Goal: Task Accomplishment & Management: Manage account settings

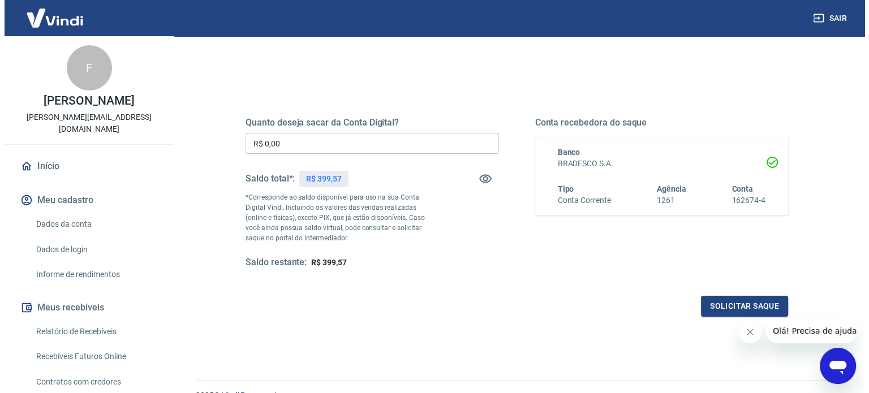
scroll to position [109, 0]
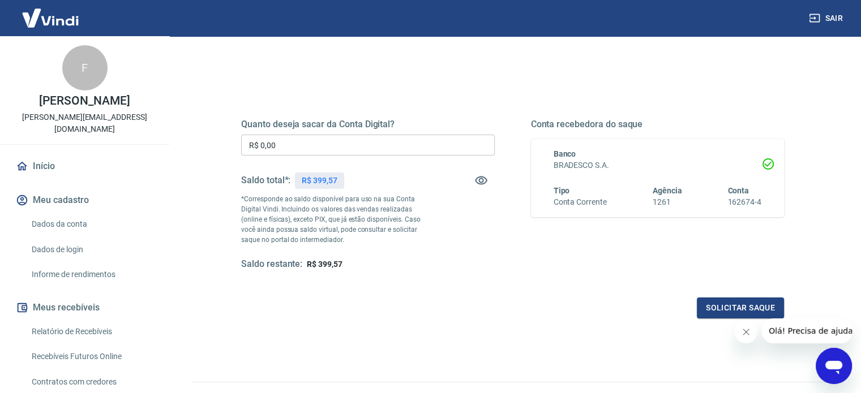
click at [292, 149] on input "R$ 0,00" at bounding box center [368, 145] width 254 height 21
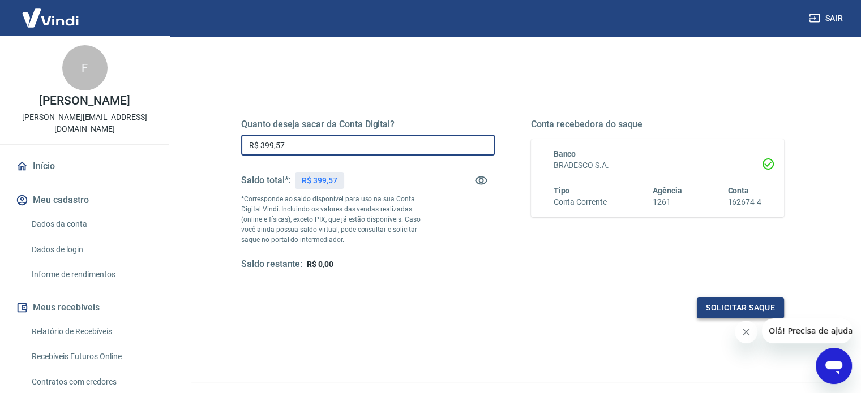
type input "R$ 399,57"
click at [754, 303] on button "Solicitar saque" at bounding box center [740, 308] width 87 height 21
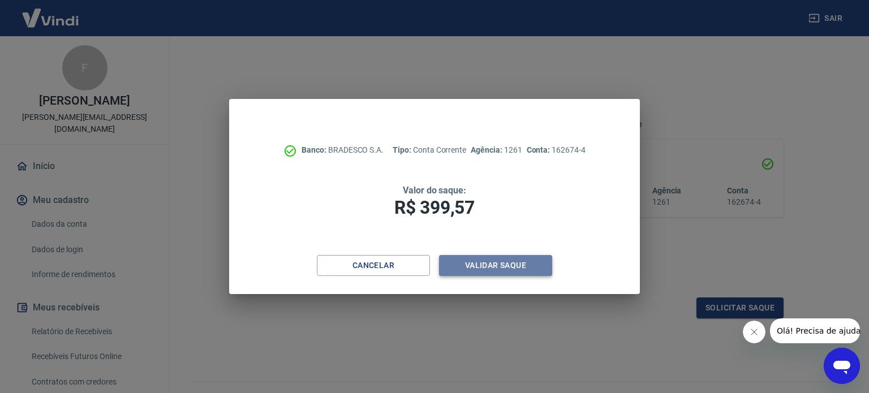
click at [489, 264] on button "Validar saque" at bounding box center [495, 265] width 113 height 21
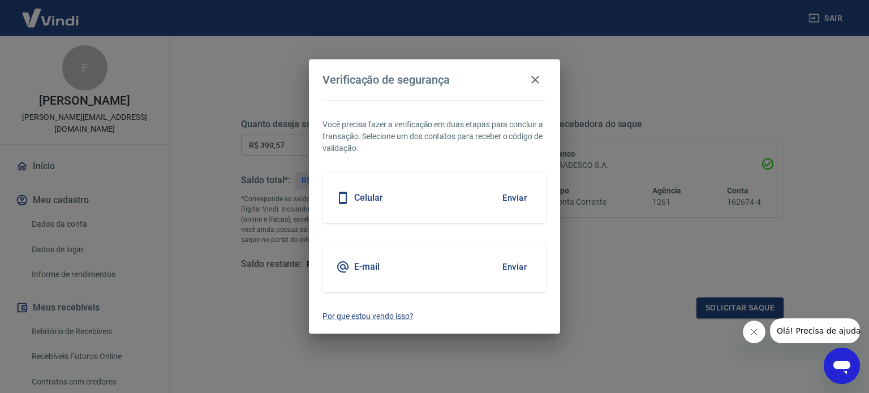
click at [516, 192] on button "Enviar" at bounding box center [514, 198] width 37 height 24
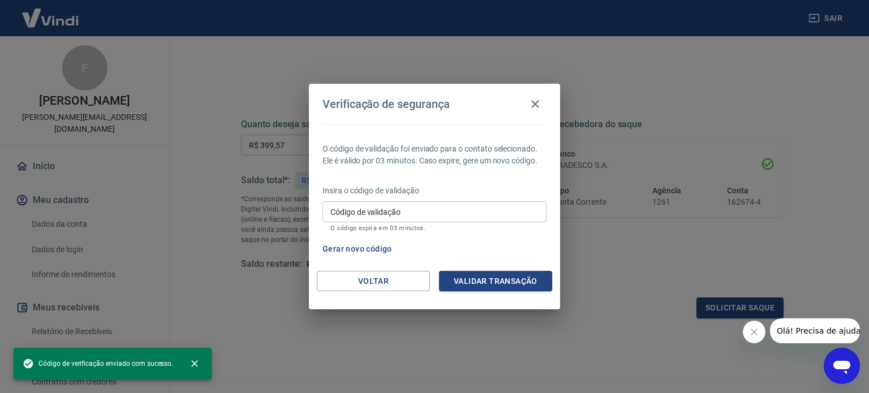
click at [441, 212] on input "Código de validação" at bounding box center [435, 211] width 224 height 21
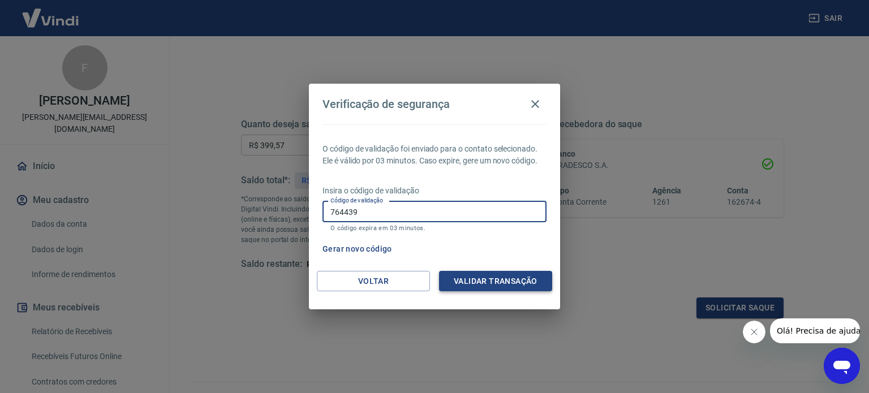
type input "764439"
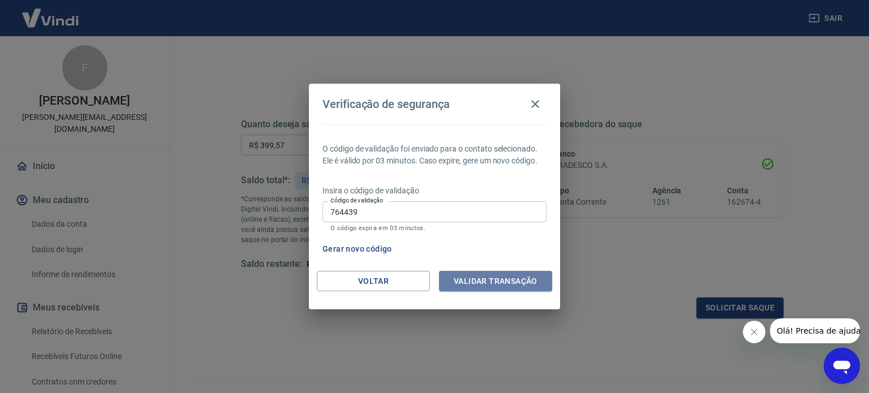
drag, startPoint x: 493, startPoint y: 280, endPoint x: 511, endPoint y: 333, distance: 55.7
click at [494, 280] on button "Validar transação" at bounding box center [495, 281] width 113 height 21
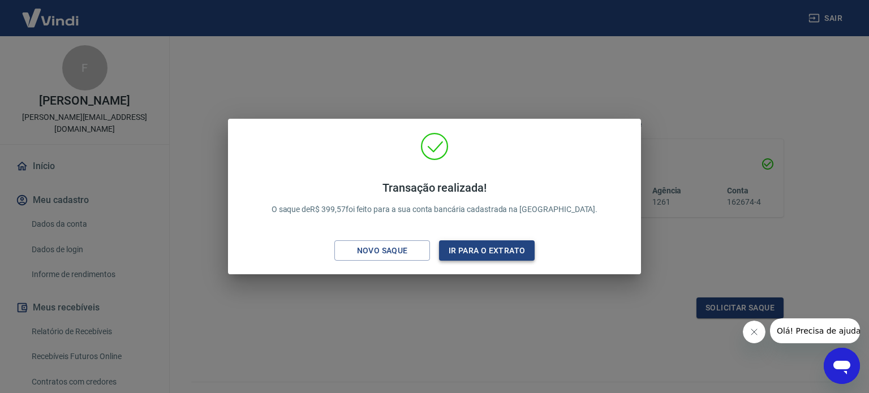
click at [494, 252] on button "Ir para o extrato" at bounding box center [487, 251] width 96 height 21
